Goal: Task Accomplishment & Management: Manage account settings

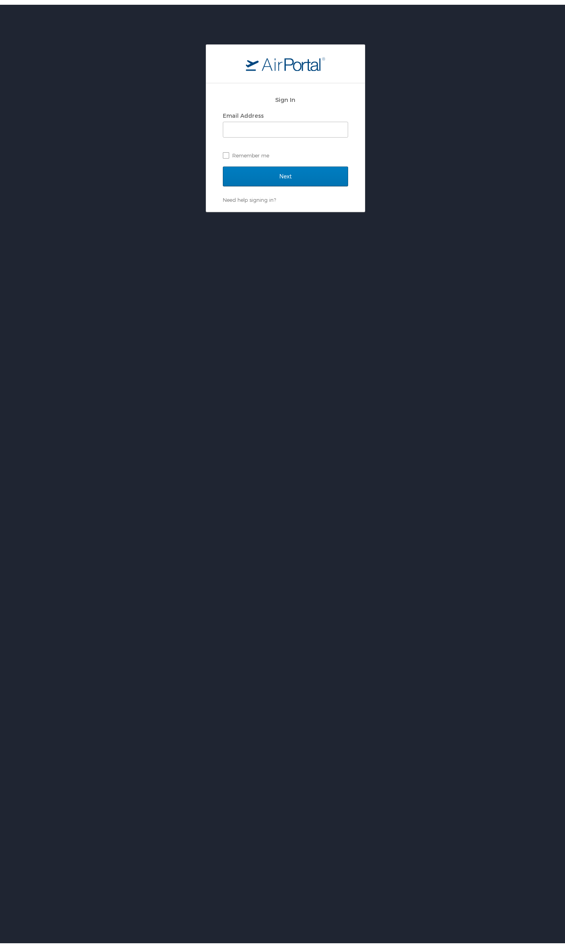
click at [184, 501] on div "Sign In Email Address Remember me Next Need help signing in? Forgot password? H…" at bounding box center [285, 514] width 571 height 948
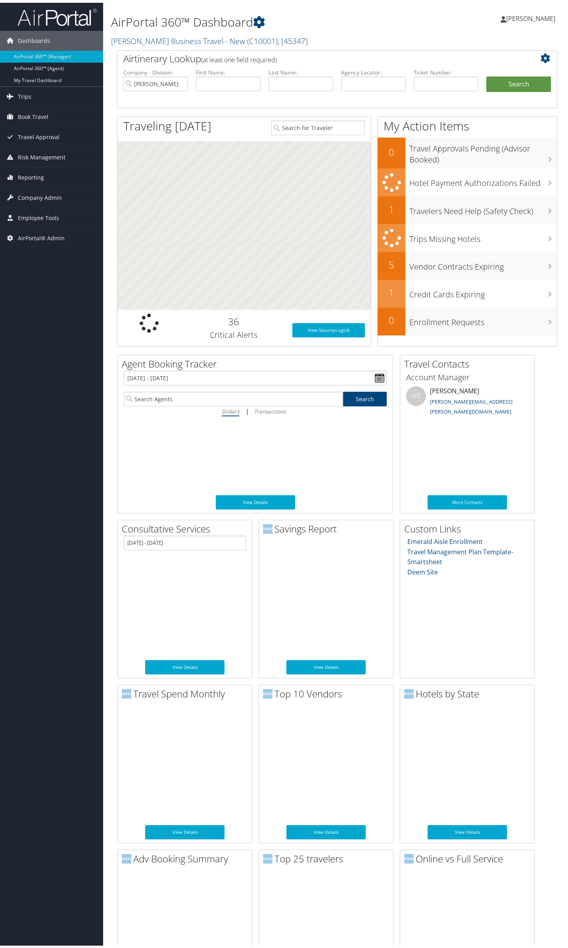
click at [391, 35] on h2 "Christopherson Business Travel - New ( C10001 ) , [ 45347 ]" at bounding box center [261, 37] width 301 height 13
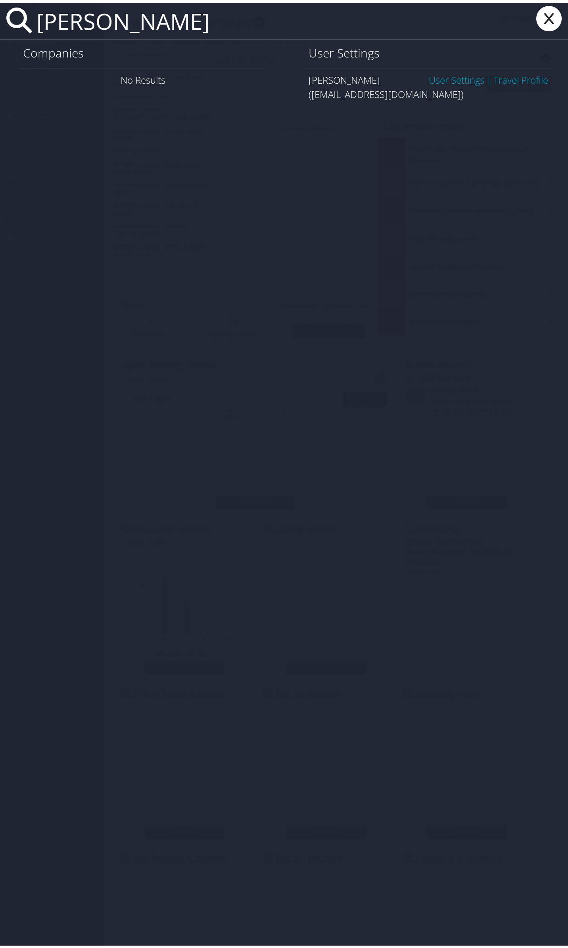
type input "ravinder bud"
click at [447, 73] on link "User Settings" at bounding box center [455, 77] width 55 height 13
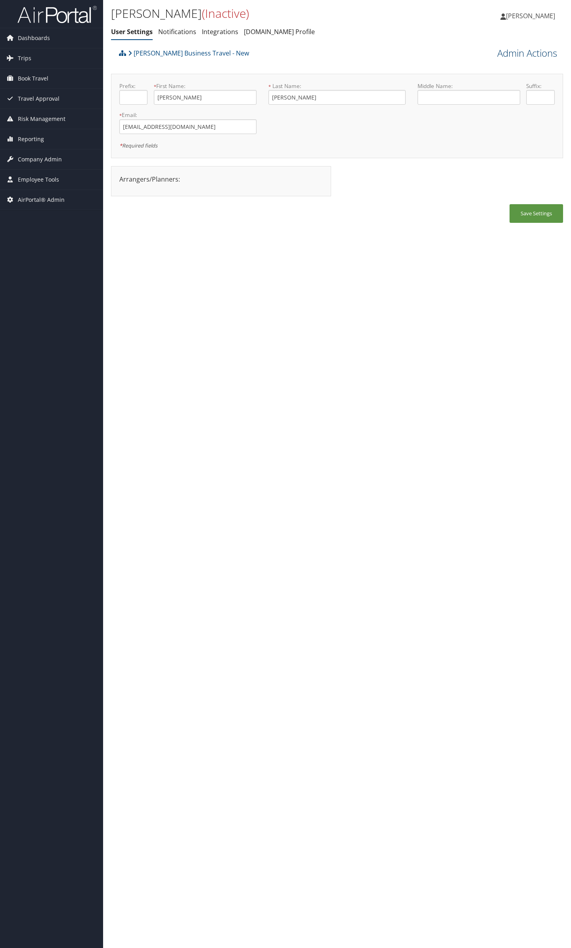
click at [515, 53] on link "Admin Actions" at bounding box center [527, 52] width 60 height 13
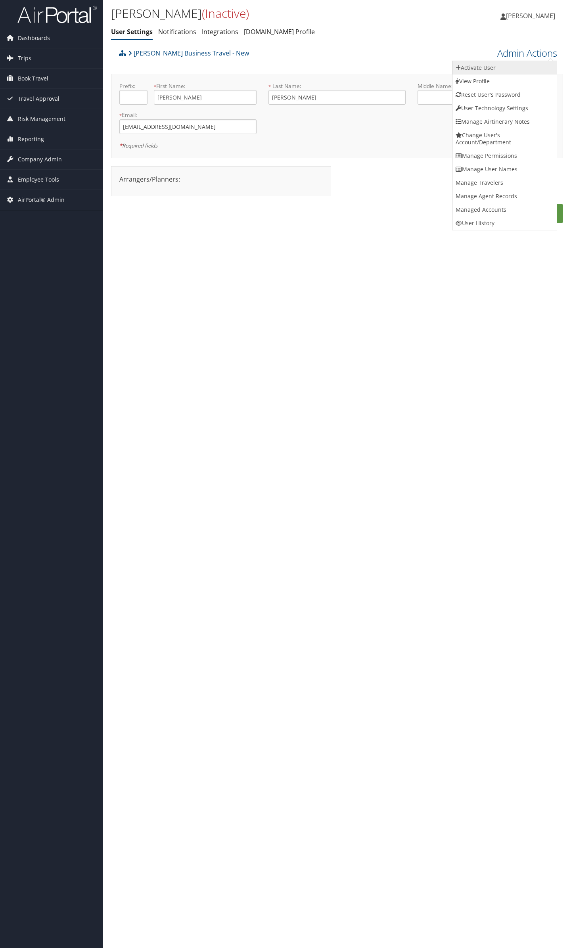
click at [511, 66] on link "Activate User" at bounding box center [504, 67] width 104 height 13
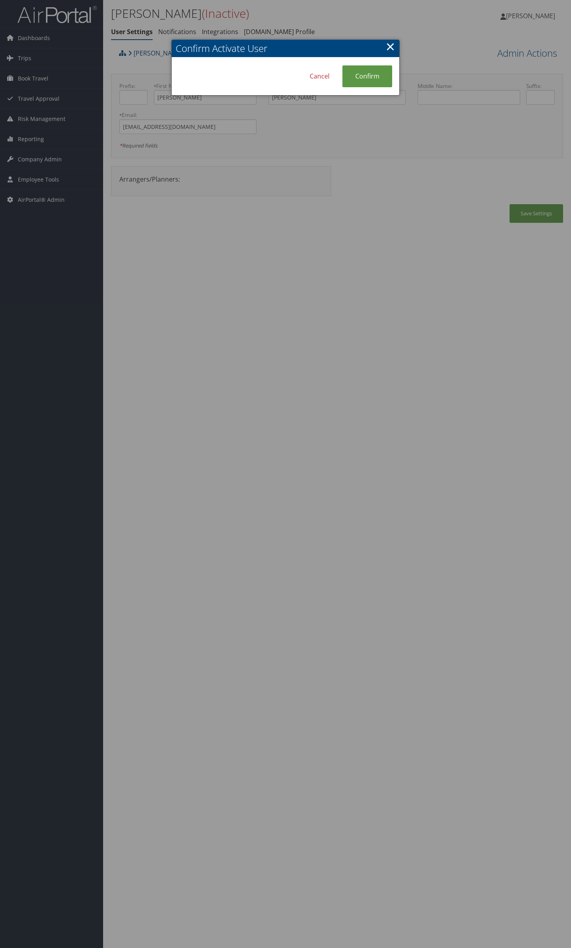
click at [387, 49] on link "×" at bounding box center [390, 46] width 9 height 16
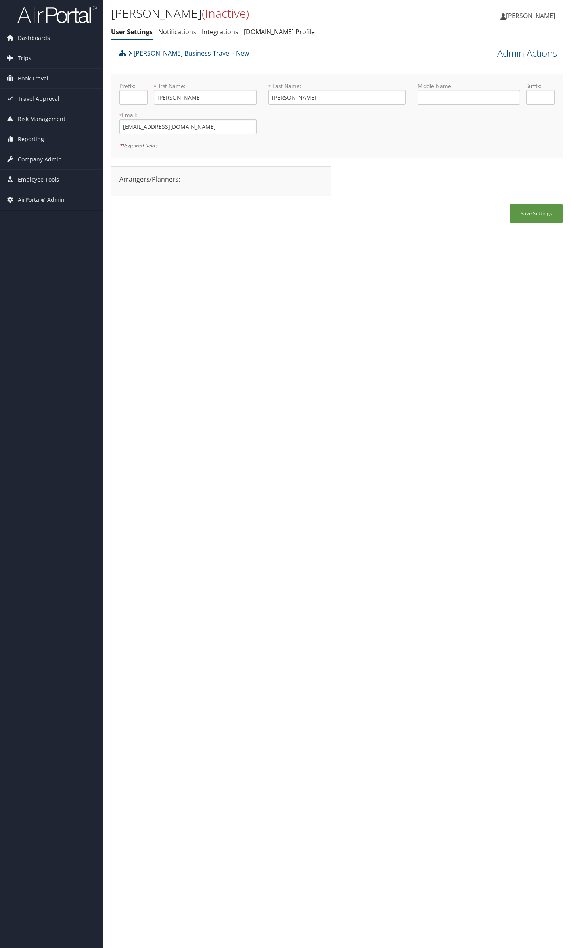
click at [369, 289] on div "Ravinder Budhraja (Inactive) User Settings Notifications Integrations AndavoVac…" at bounding box center [337, 474] width 468 height 948
click at [380, 204] on div "Save Settings" at bounding box center [337, 217] width 452 height 27
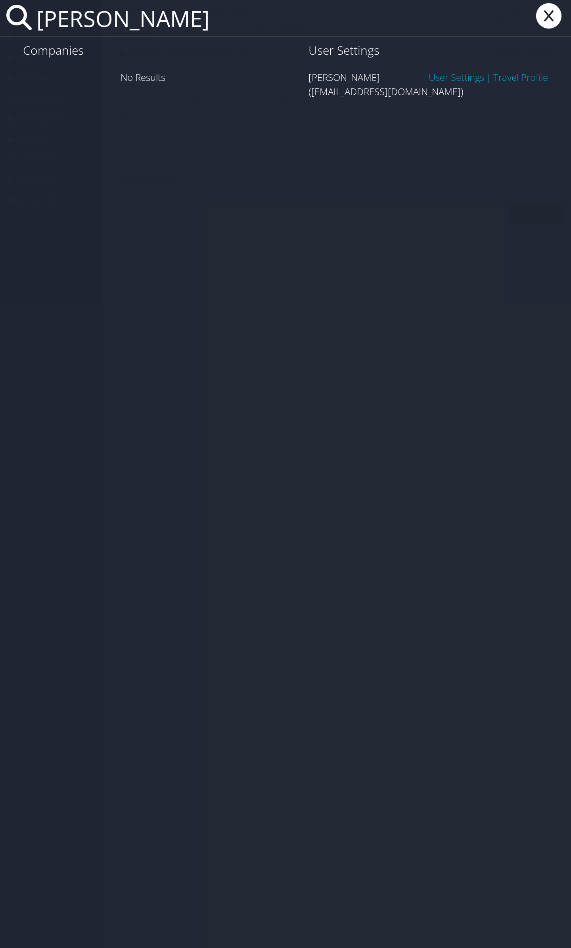
type input "ravinder bud"
click at [542, 14] on icon at bounding box center [549, 15] width 32 height 25
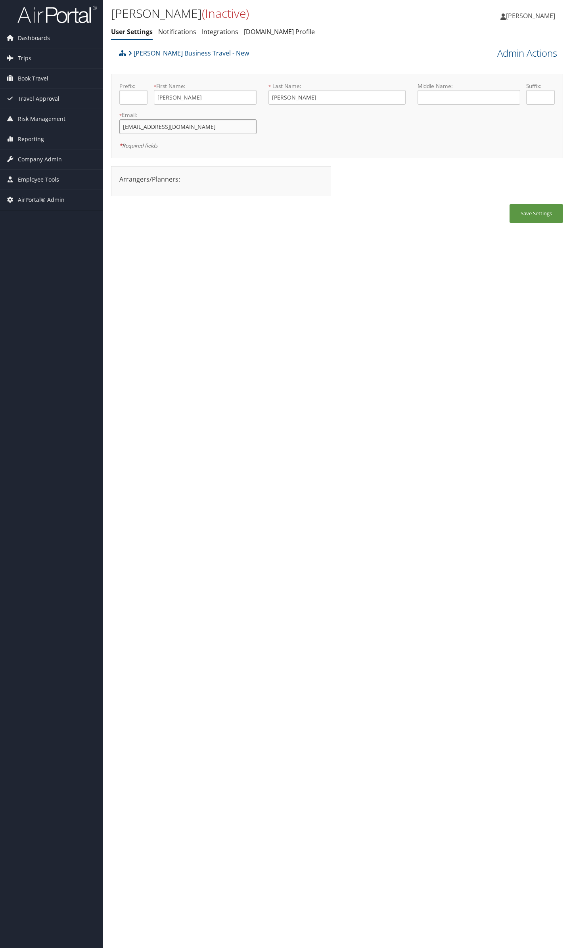
drag, startPoint x: 157, startPoint y: 126, endPoint x: 170, endPoint y: 125, distance: 13.6
click at [170, 125] on input "[EMAIL_ADDRESS][DOMAIN_NAME]" at bounding box center [187, 126] width 137 height 15
click at [537, 219] on button "Save Settings" at bounding box center [536, 213] width 54 height 19
click at [146, 127] on input "ravinderb@cbtravel.com" at bounding box center [187, 126] width 137 height 15
drag, startPoint x: 217, startPoint y: 125, endPoint x: -15, endPoint y: 359, distance: 329.0
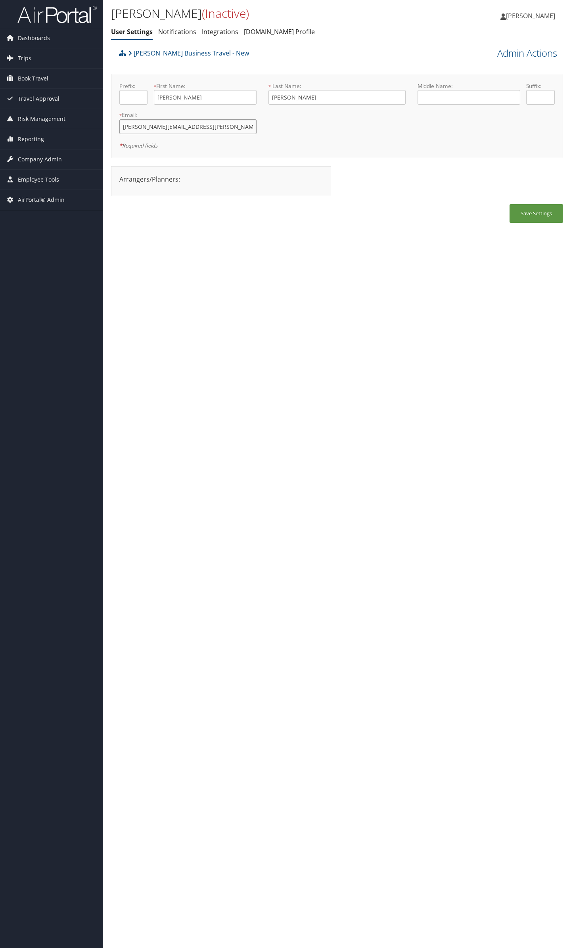
click at [0, 359] on html "Menu Dashboards ► AirPortal 360™ (Manager) AirPortal 360™ (Agent) My Travel Das…" at bounding box center [285, 474] width 571 height 948
type input "ravinder.budhraja@cbtravel.com"
click at [528, 207] on button "Save Settings" at bounding box center [536, 213] width 54 height 19
click at [527, 52] on link "Admin Actions" at bounding box center [527, 52] width 60 height 13
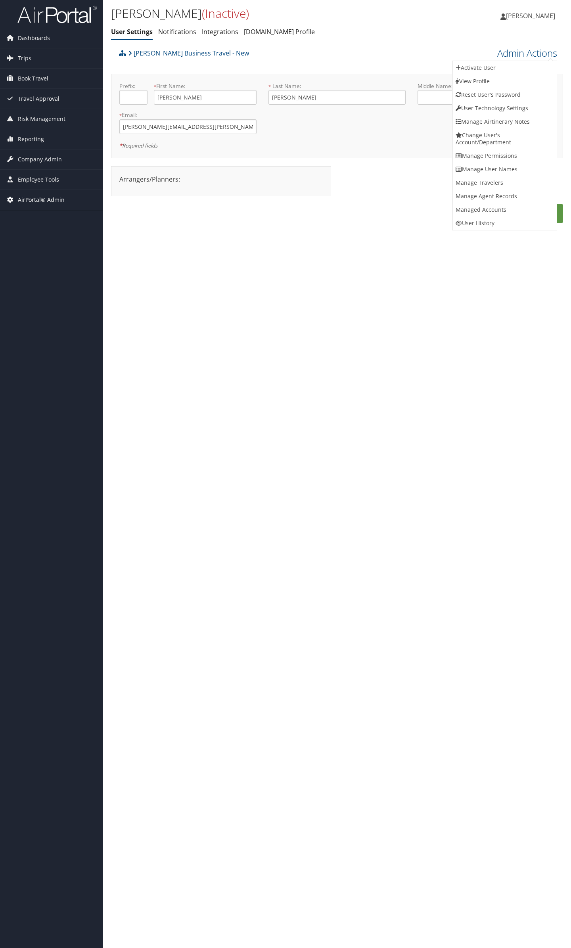
click at [54, 201] on span "AirPortal® Admin" at bounding box center [41, 200] width 47 height 20
click at [34, 95] on span "Travel Approval" at bounding box center [39, 99] width 42 height 20
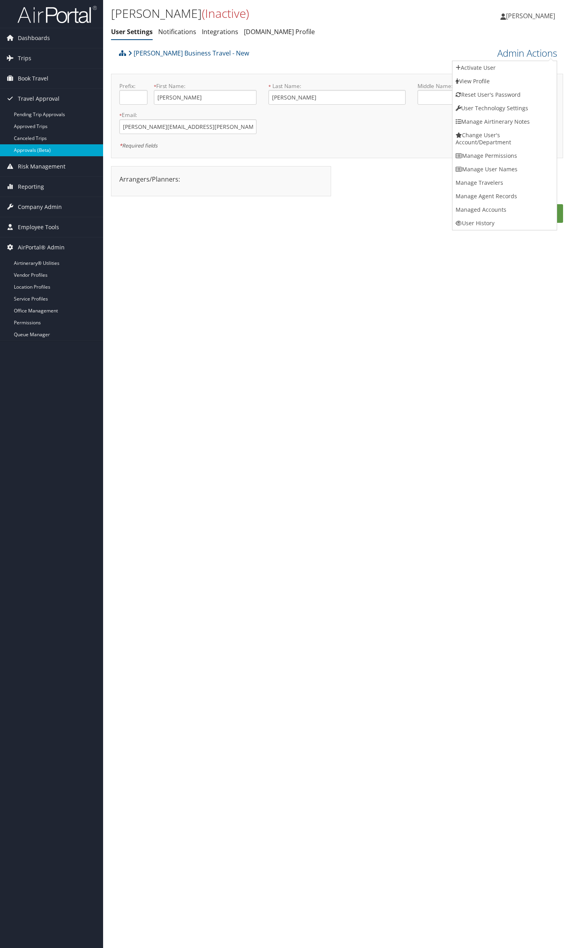
click at [48, 151] on link "Approvals (Beta)" at bounding box center [51, 150] width 103 height 12
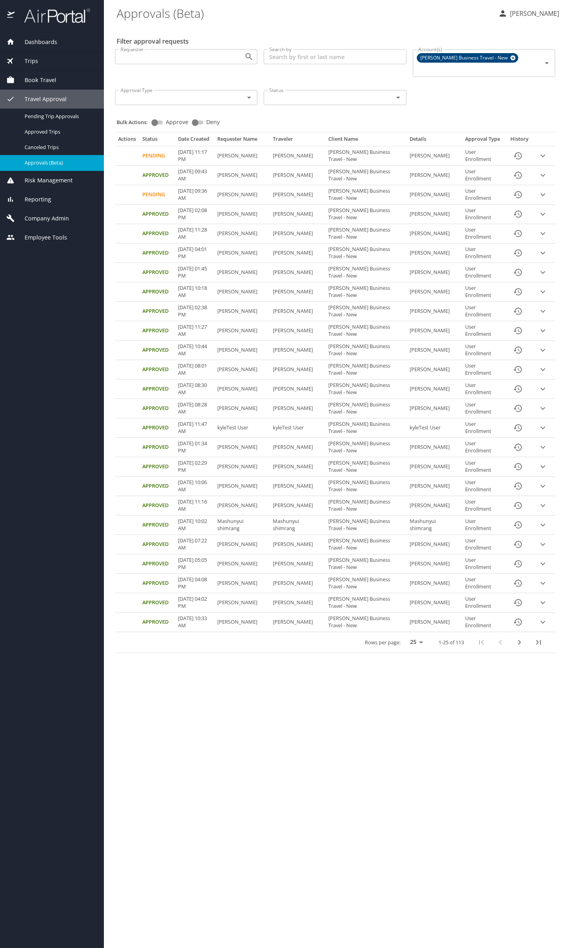
click at [542, 161] on icon "expand row" at bounding box center [543, 156] width 10 height 10
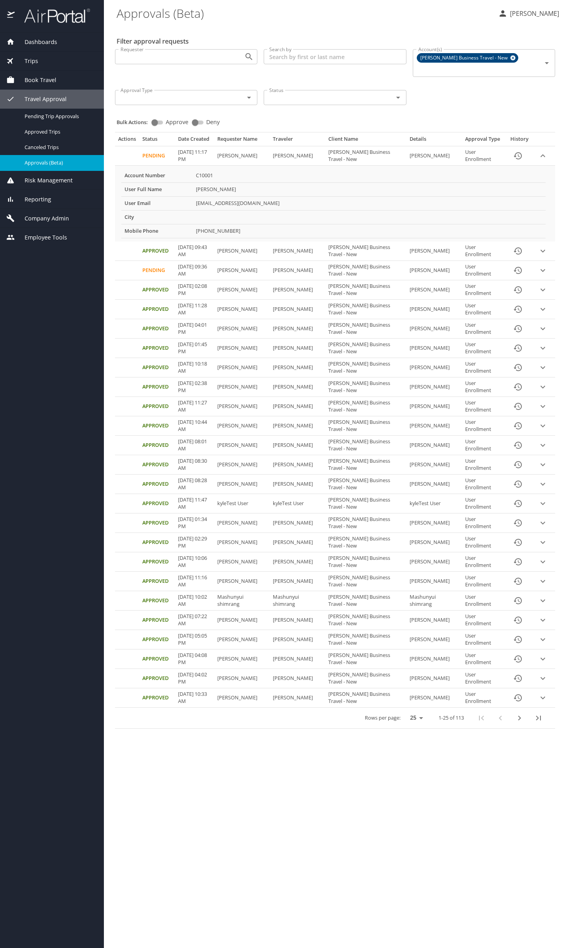
click at [516, 161] on icon "History" at bounding box center [518, 156] width 10 height 10
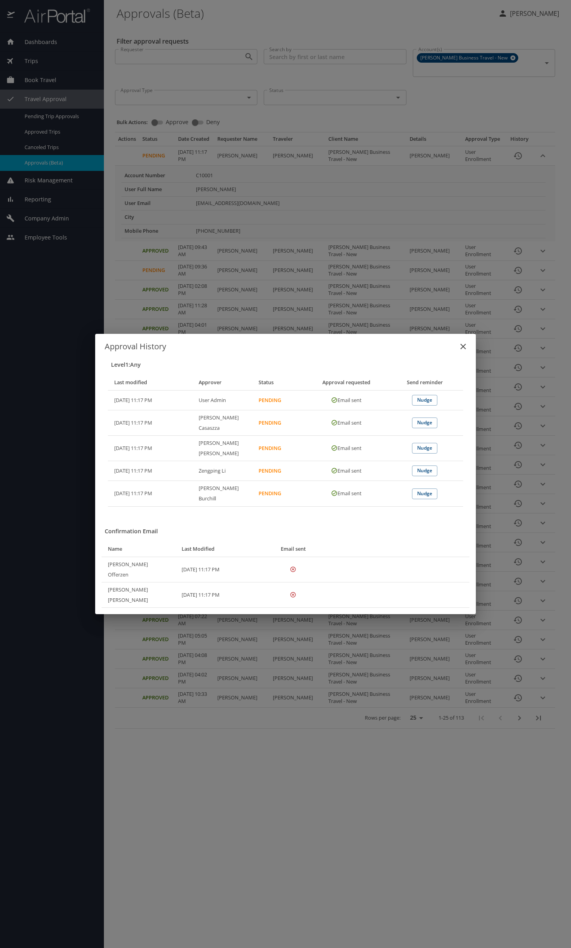
drag, startPoint x: 192, startPoint y: 478, endPoint x: 238, endPoint y: 478, distance: 46.0
click at [238, 478] on tr "08/28/2025, 11:17 PM Zengping Li Pending Email sent Nudge" at bounding box center [285, 471] width 355 height 20
click at [238, 478] on th "Zengping Li" at bounding box center [222, 471] width 60 height 20
click at [464, 349] on icon "close" at bounding box center [463, 347] width 6 height 6
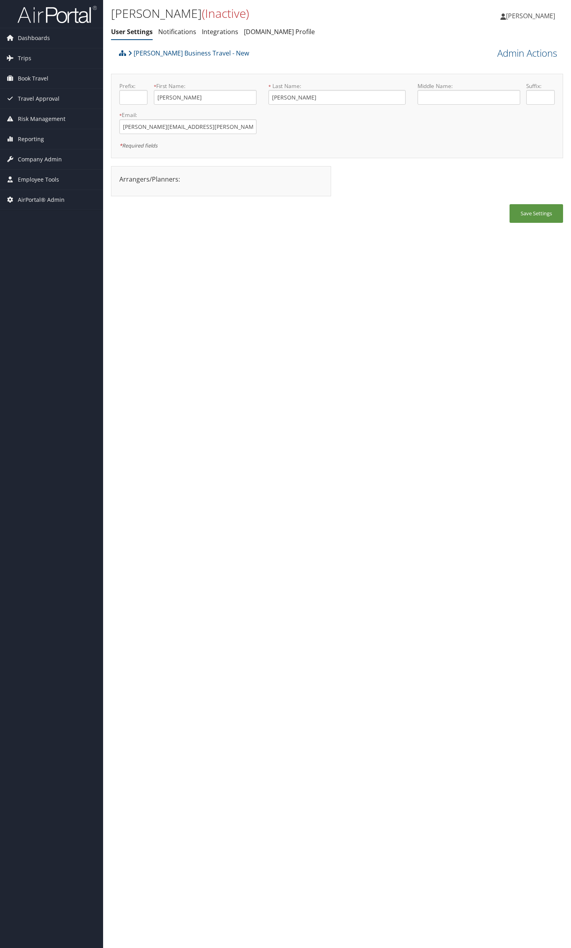
click at [338, 122] on div "Prefix: * First Name: [PERSON_NAME] This field is required * Last Name: [PERSON…" at bounding box center [336, 116] width 447 height 68
click at [532, 216] on button "Save Settings" at bounding box center [536, 213] width 54 height 19
click at [170, 125] on input "[PERSON_NAME][EMAIL_ADDRESS][PERSON_NAME][DOMAIN_NAME]" at bounding box center [187, 126] width 137 height 15
click at [308, 195] on div "Arrangers/Planners: Edit Arrangers & Planners Abhishek Sharma Abigail Poll Abon…" at bounding box center [221, 181] width 220 height 30
click at [200, 127] on input "ravinder.budhraj@cbtravel.com" at bounding box center [187, 126] width 137 height 15
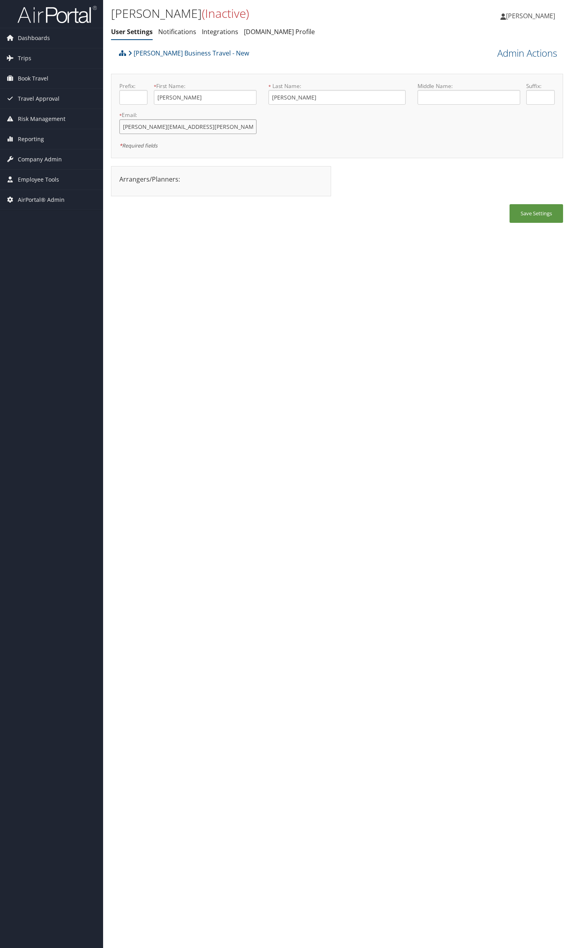
drag, startPoint x: 144, startPoint y: 126, endPoint x: 490, endPoint y: 143, distance: 346.4
click at [485, 82] on form "Prefix: * First Name: Ravinder This field is required * Last Name: Budhraja Thi…" at bounding box center [336, 82] width 447 height 0
type input "[EMAIL_ADDRESS][DOMAIN_NAME]"
click at [535, 214] on button "Save Settings" at bounding box center [536, 213] width 54 height 19
click at [323, 512] on div "[PERSON_NAME] (Inactive) User Settings Notifications Integrations [DOMAIN_NAME]…" at bounding box center [337, 474] width 468 height 948
